Goal: Transaction & Acquisition: Obtain resource

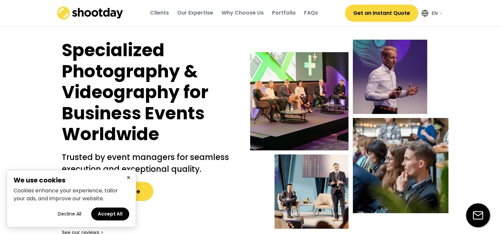
select select ""en""
click at [128, 177] on button "×" at bounding box center [129, 178] width 8 height 8
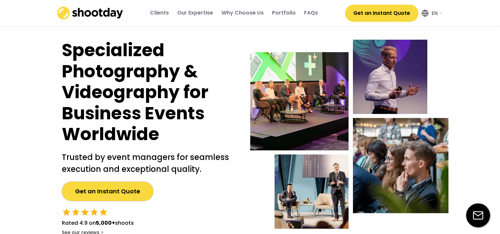
click at [129, 198] on button "Get an Instant Quote" at bounding box center [108, 191] width 92 height 19
